Goal: Obtain resource: Obtain resource

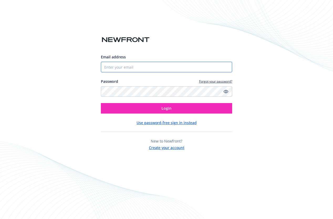
click at [144, 65] on input "Email address" at bounding box center [166, 67] width 131 height 11
click at [0, 219] on com-1password-button at bounding box center [0, 219] width 0 height 0
type input "[EMAIL_ADDRESS][DOMAIN_NAME]"
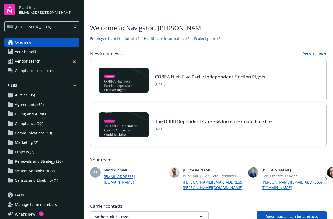
click at [38, 161] on span "Renewals and Strategy (26)" at bounding box center [39, 161] width 48 height 8
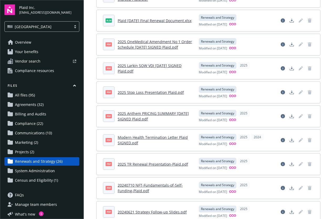
scroll to position [284, 0]
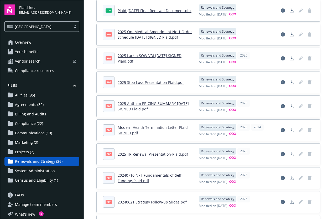
click at [149, 154] on link "2025 TR Renewal Presentation-Plaid.pdf" at bounding box center [153, 154] width 70 height 5
